Goal: Task Accomplishment & Management: Manage account settings

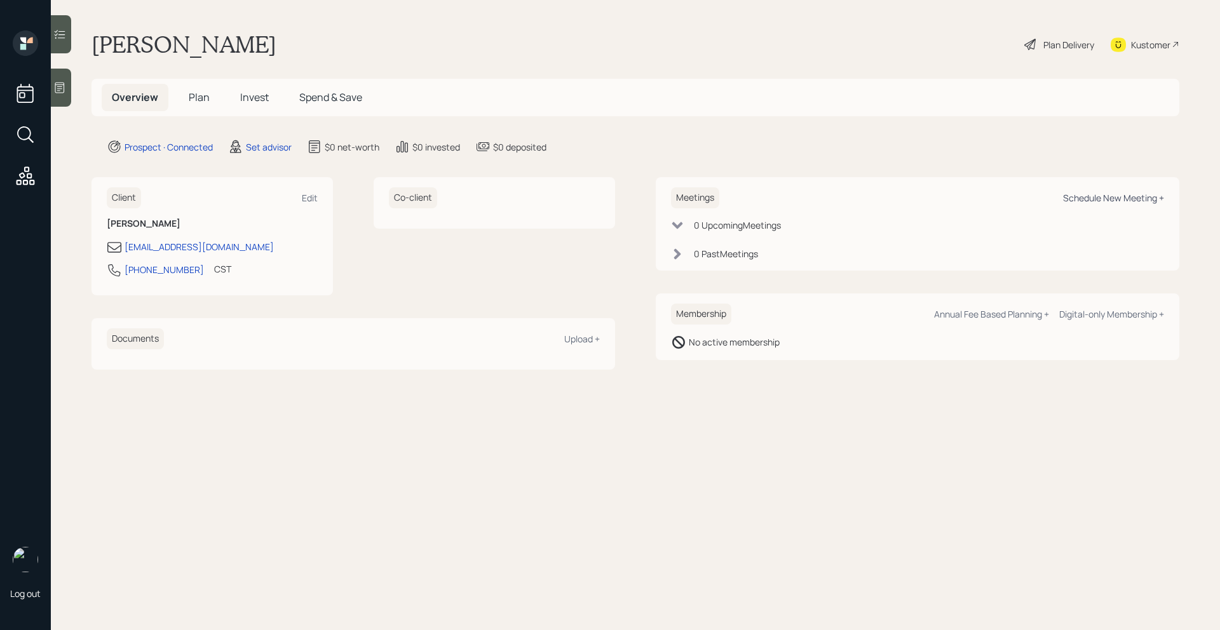
click at [1094, 194] on div "Schedule New Meeting +" at bounding box center [1113, 198] width 101 height 12
select select "round-[PERSON_NAME]"
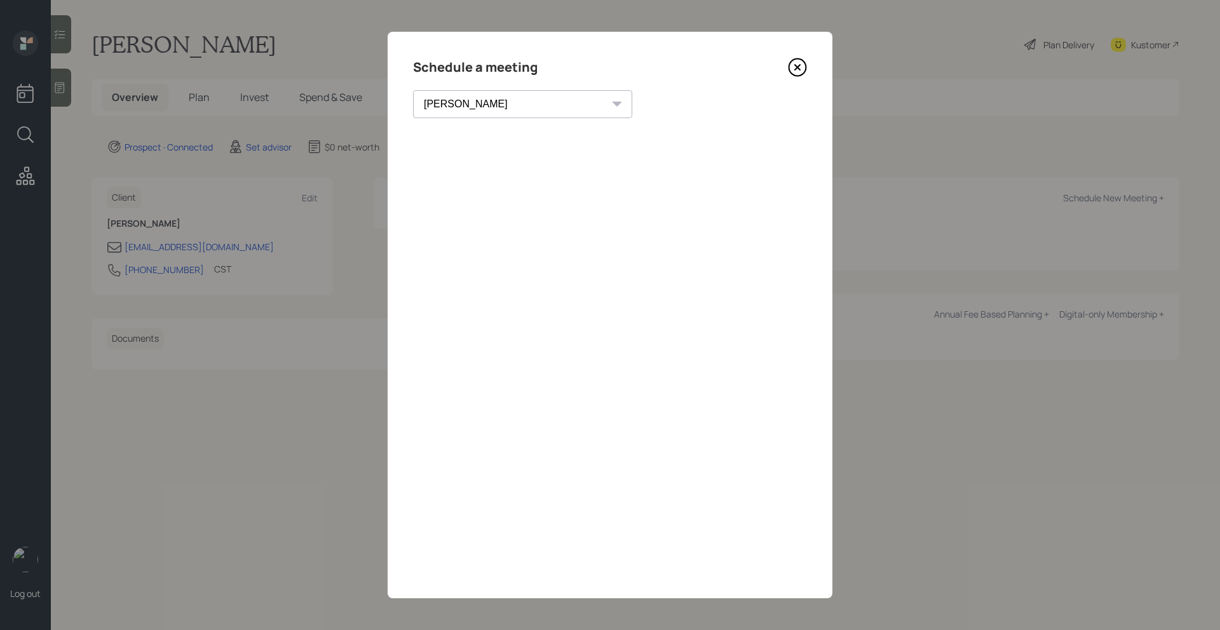
click at [801, 62] on icon at bounding box center [797, 67] width 19 height 19
